Goal: Find specific page/section: Find specific page/section

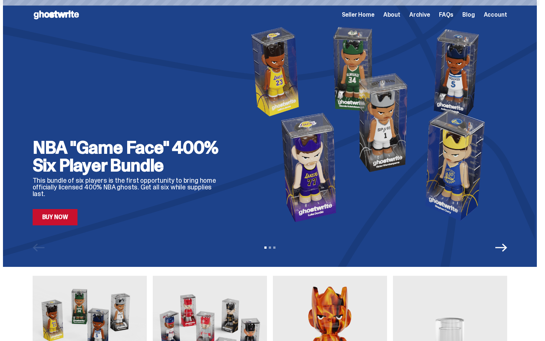
scroll to position [451, 0]
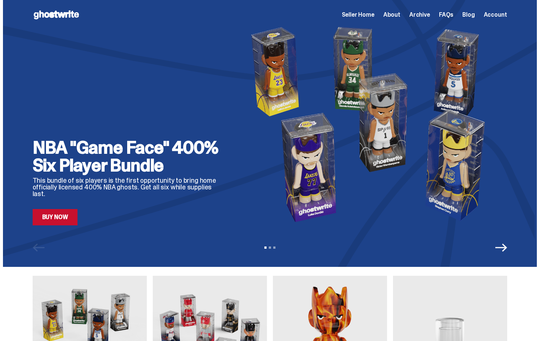
click at [420, 12] on span "Archive" at bounding box center [419, 15] width 21 height 6
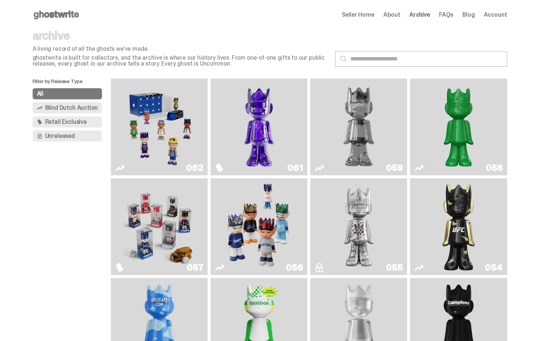
click at [464, 203] on img "Ruby" at bounding box center [458, 226] width 39 height 91
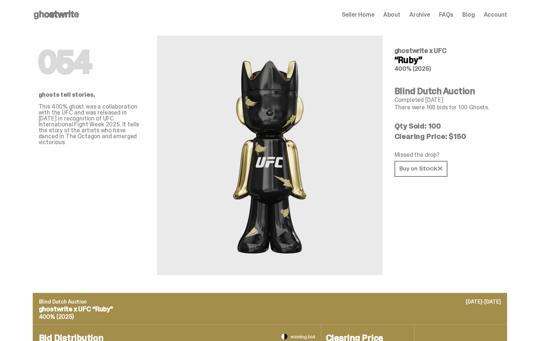
click at [481, 101] on p "Completed [DATE]" at bounding box center [447, 100] width 107 height 6
